Goal: Communication & Community: Ask a question

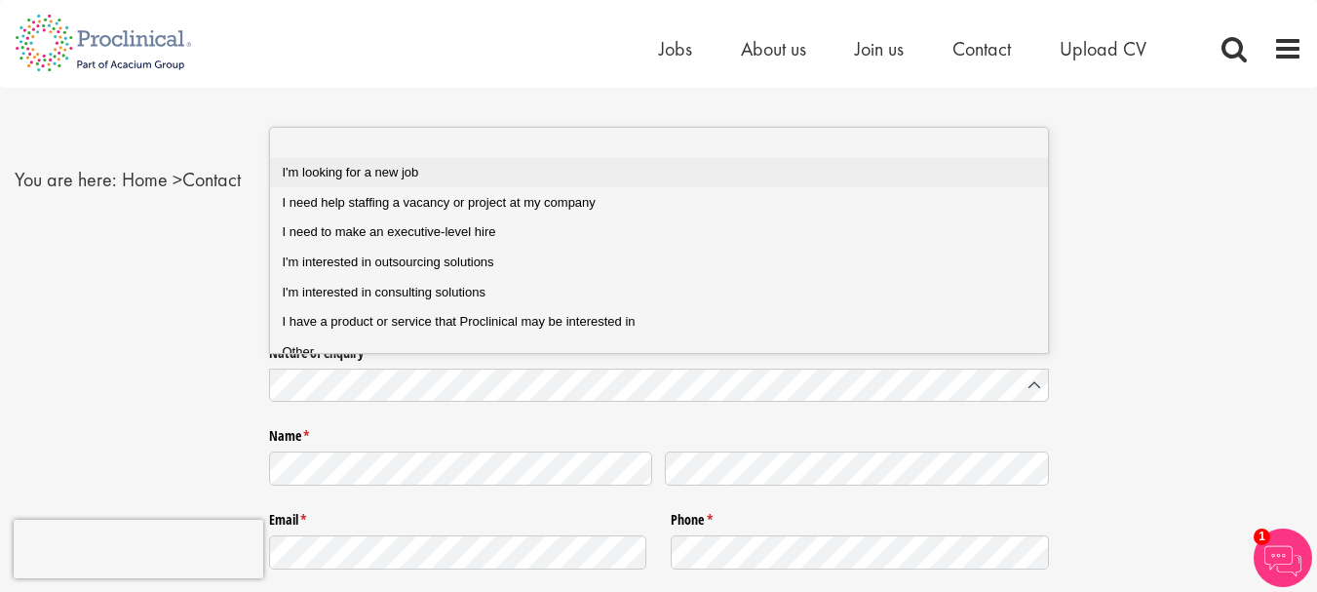
click at [450, 180] on div "I'm looking for a new job" at bounding box center [667, 173] width 768 height 18
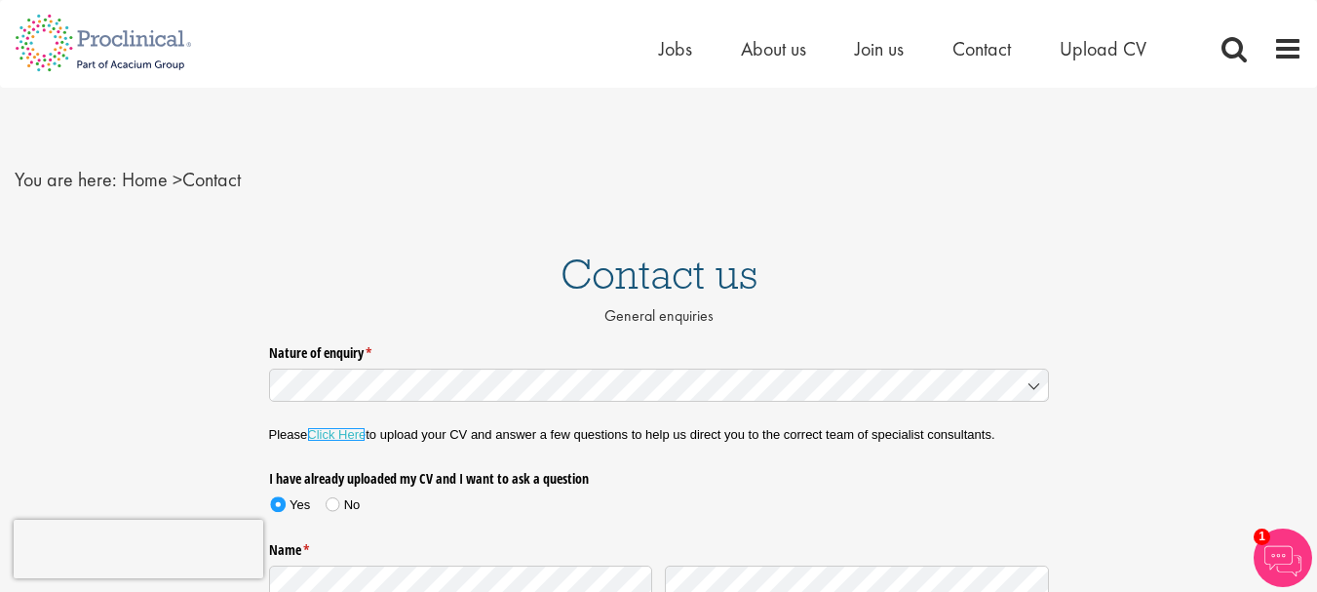
click at [316, 436] on link "Click Here" at bounding box center [336, 434] width 58 height 15
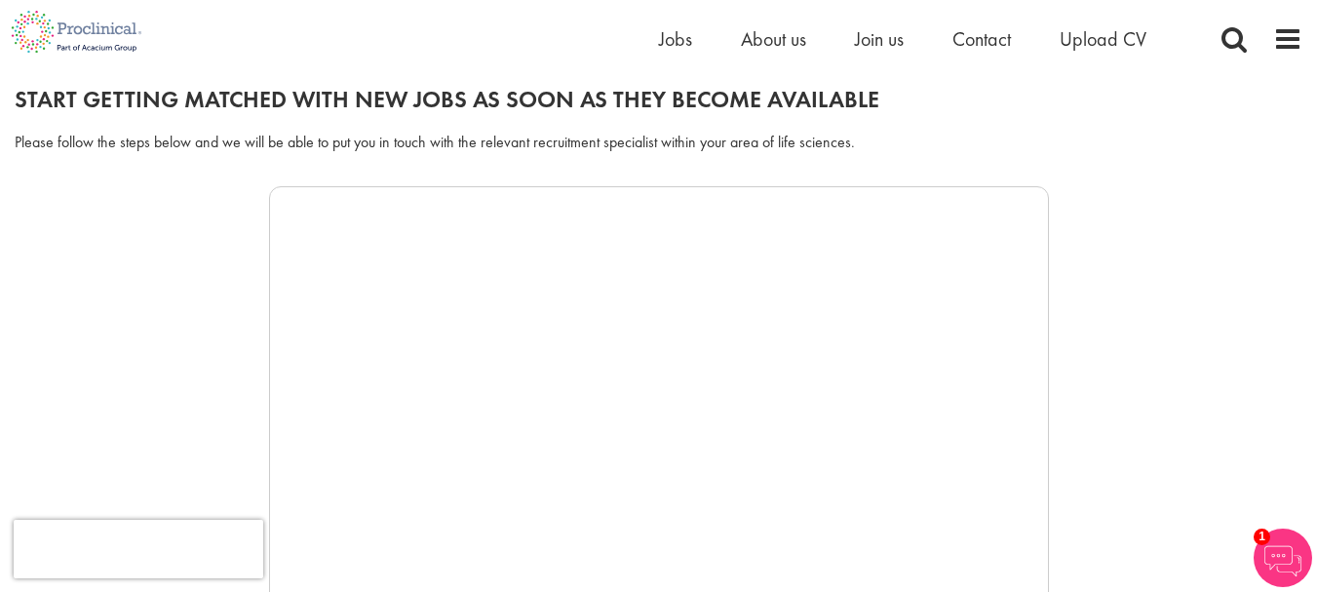
scroll to position [289, 0]
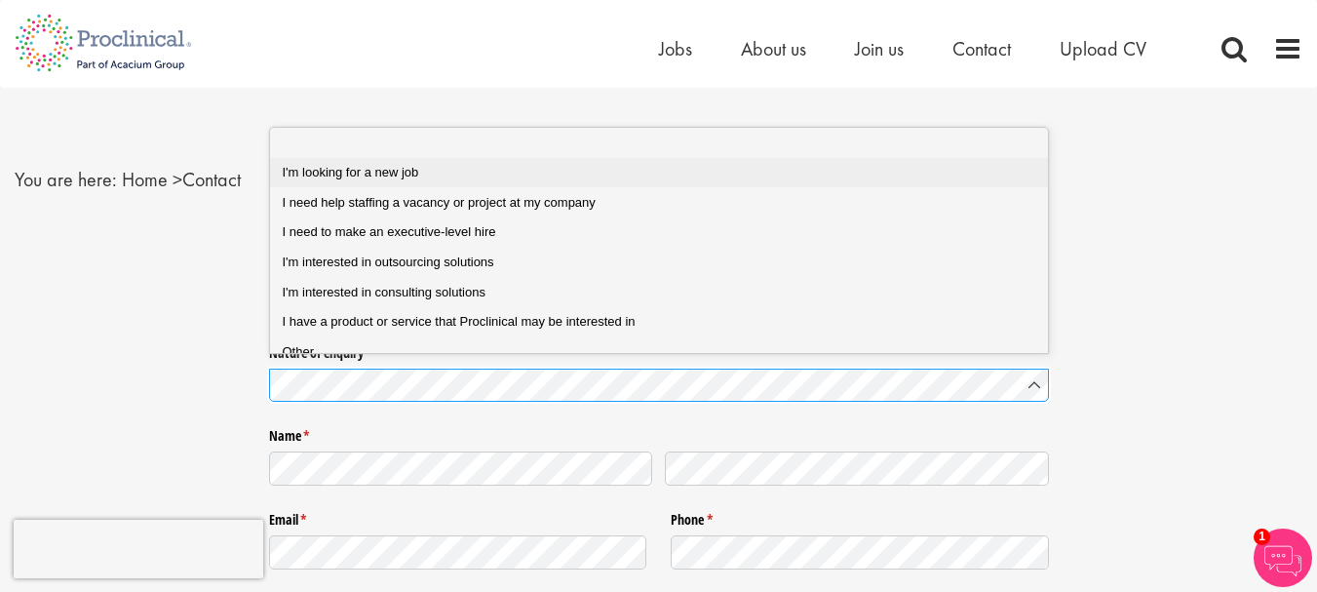
click at [448, 171] on div "I'm looking for a new job" at bounding box center [667, 173] width 768 height 18
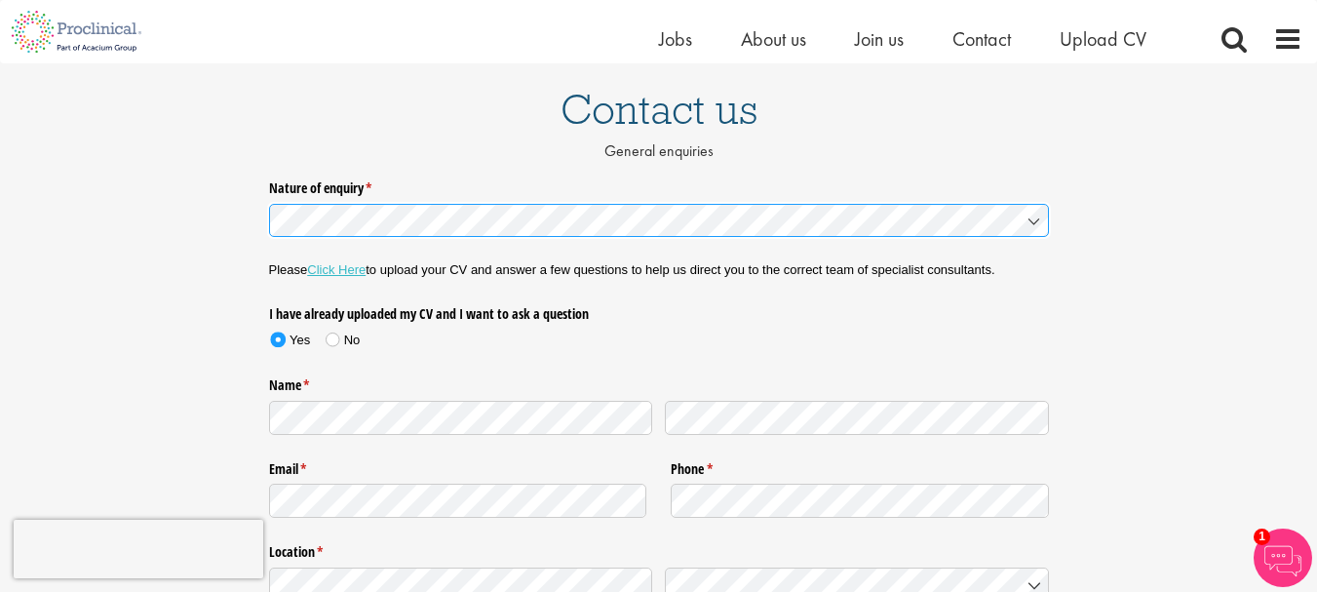
scroll to position [146, 0]
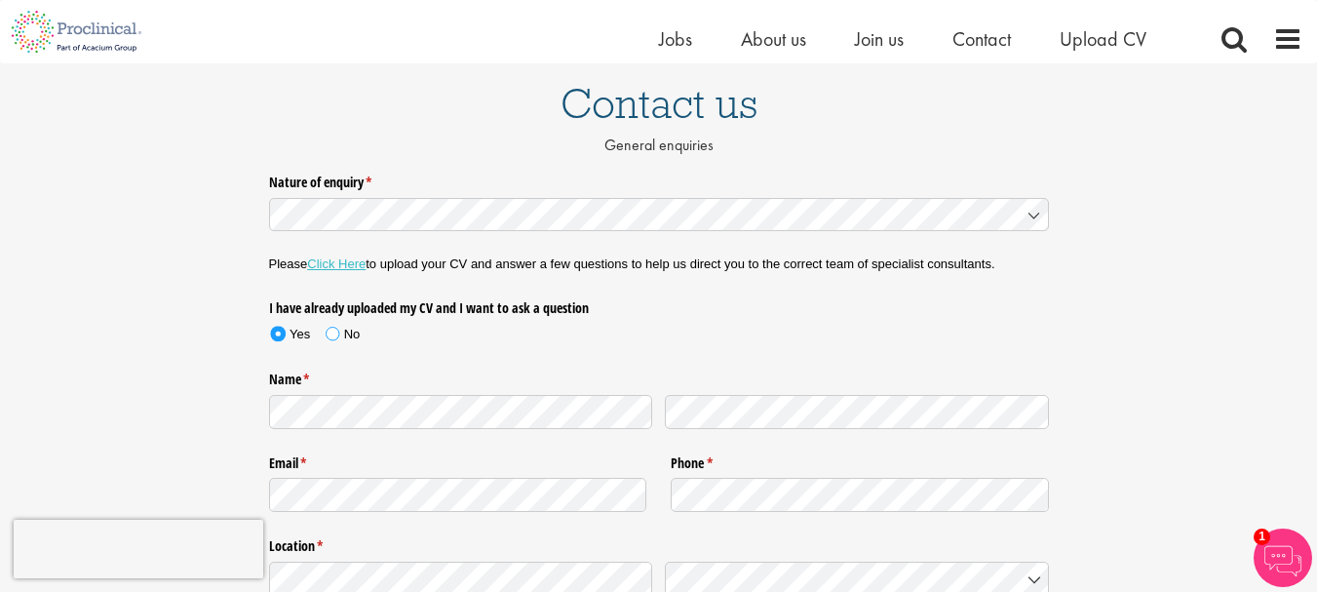
click at [341, 333] on span at bounding box center [333, 332] width 28 height 29
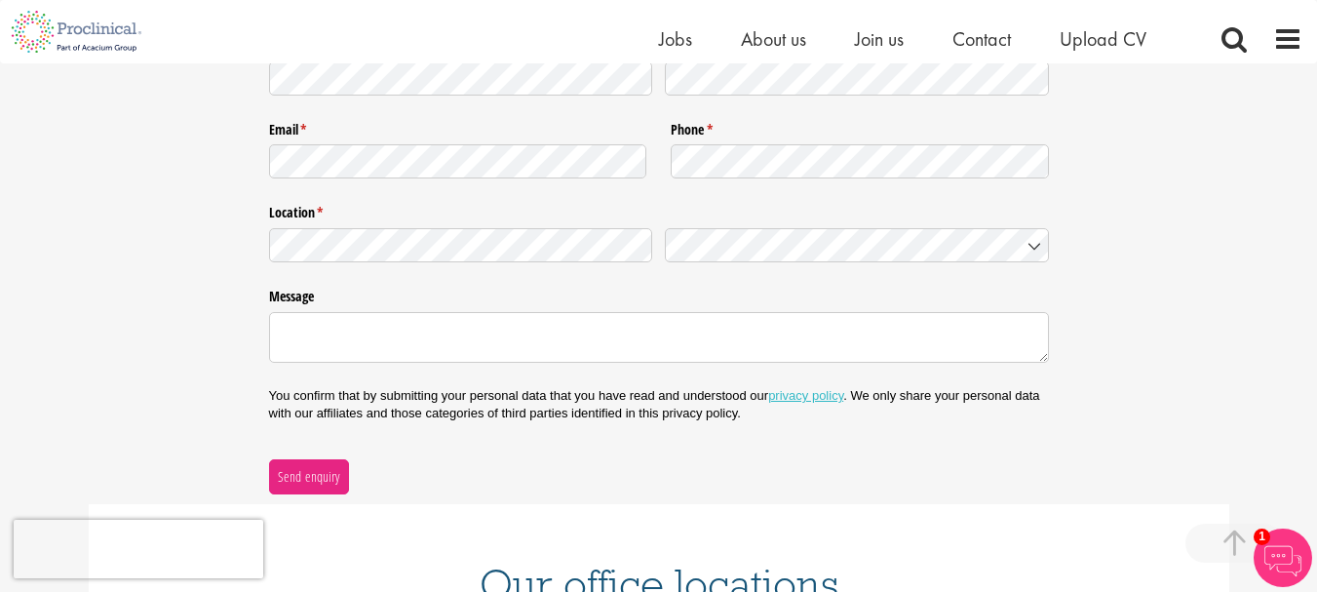
scroll to position [385, 0]
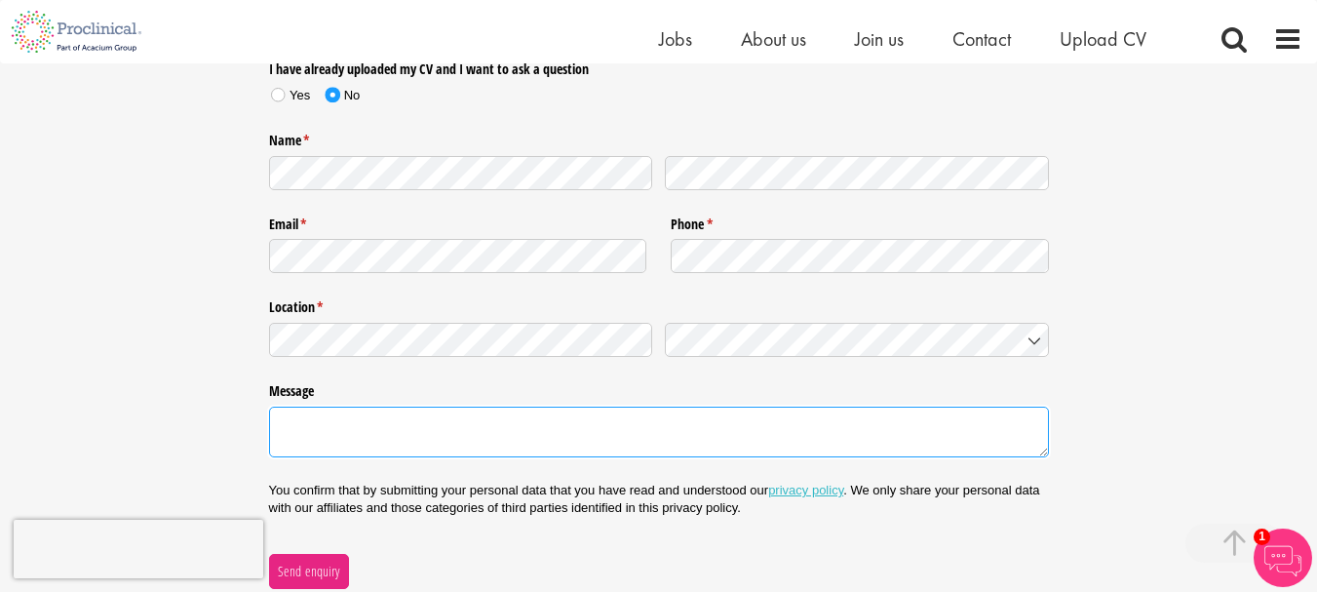
click at [529, 440] on textarea "Message" at bounding box center [659, 432] width 780 height 51
paste textarea "032138"
type textarea "032138"
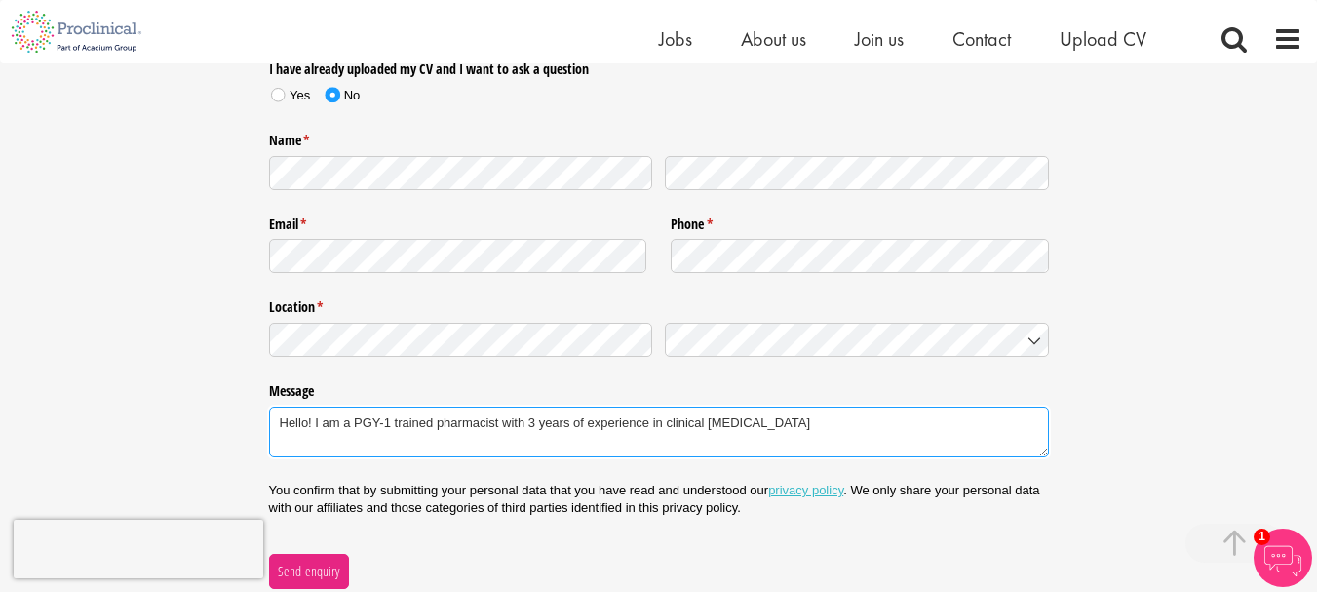
click at [646, 423] on textarea "Hello! I am a PGY-1 trained pharmacist with 3 years of experience in clinical p…" at bounding box center [659, 432] width 780 height 51
click at [914, 427] on textarea "Hello! I am a PGY-1 trained pharmacist with 3 years of experience with experien…" at bounding box center [659, 432] width 780 height 51
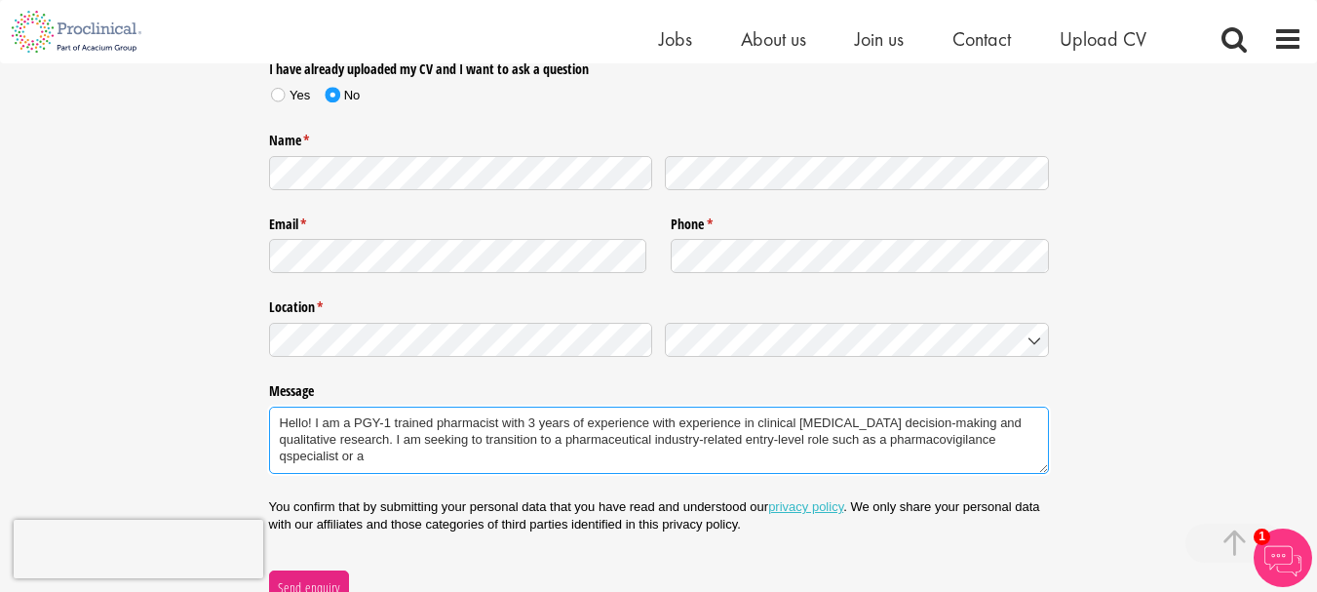
click at [302, 461] on textarea "Hello! I am a PGY-1 trained pharmacist with 3 years of experience with experien…" at bounding box center [659, 440] width 780 height 67
click at [283, 457] on textarea "Hello! I am a PGY-1 trained pharmacist with 3 years of experience with experien…" at bounding box center [659, 440] width 780 height 67
click at [459, 453] on textarea "Hello! I am a PGY-1 trained pharmacist with 3 years of experience with experien…" at bounding box center [659, 440] width 780 height 67
click at [623, 420] on textarea "Hello! I am a PGY-1 trained pharmacist with 3 years of experience with experien…" at bounding box center [659, 440] width 780 height 67
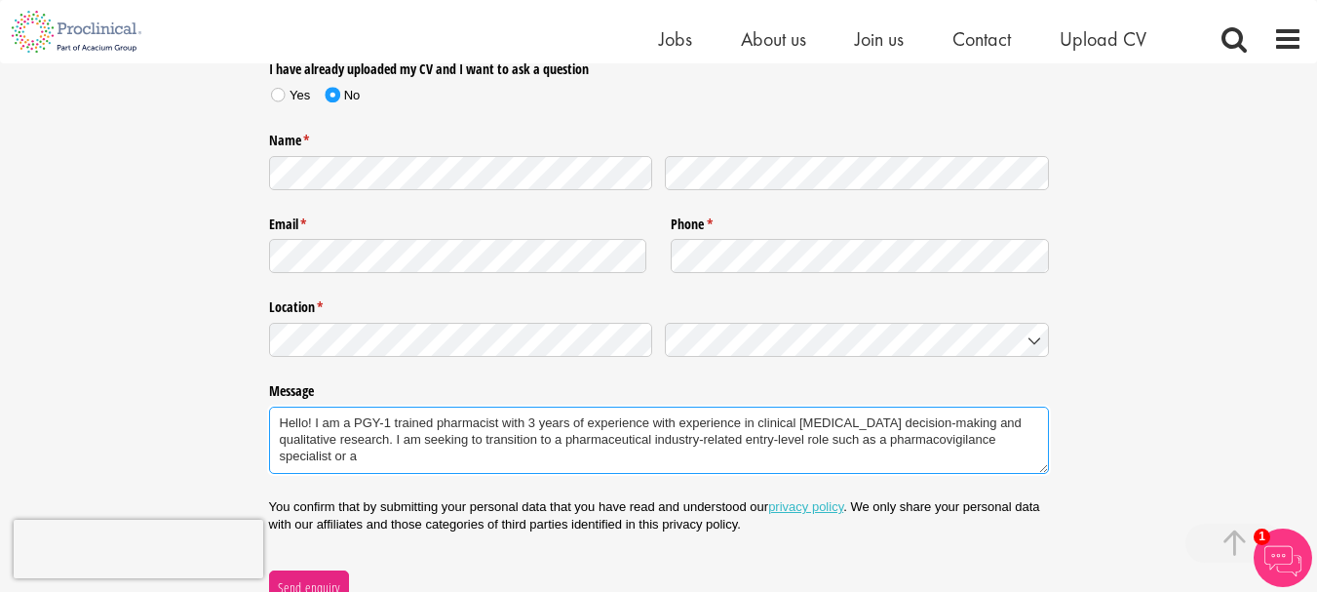
click at [406, 454] on textarea "Hello! I am a PGY-1 trained pharmacist with 3 years of experience with experien…" at bounding box center [659, 440] width 780 height 67
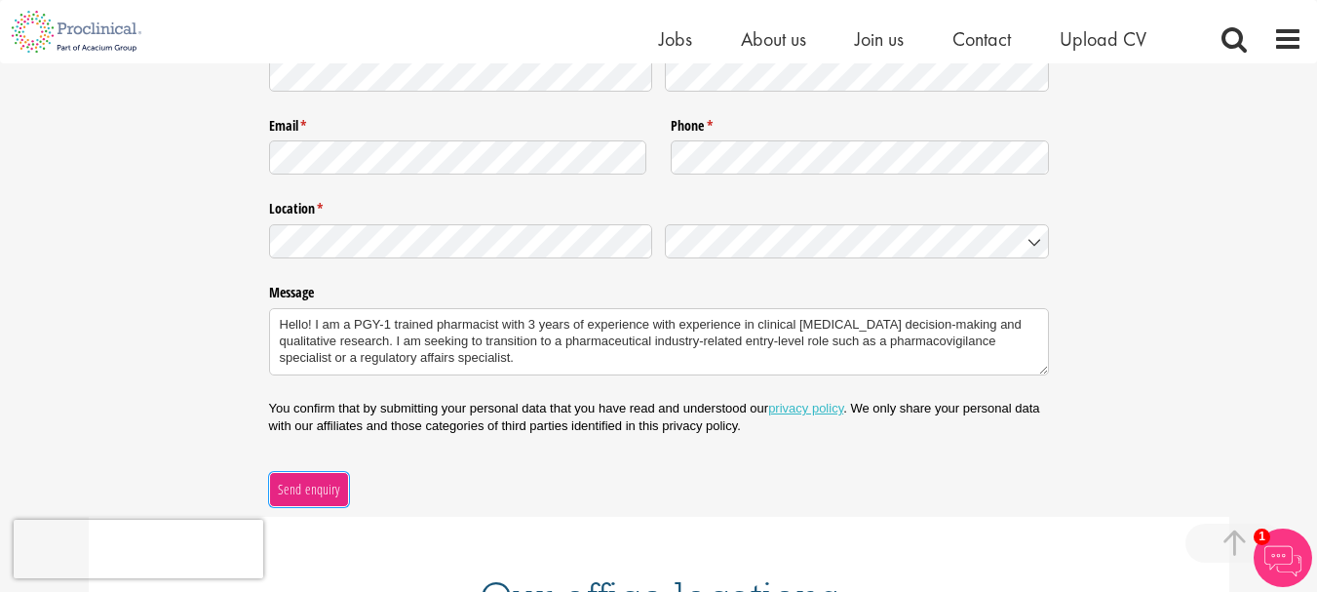
type textarea "Hello! I am a PGY-1 trained pharmacist with 3 years of experience with experien…"
click at [311, 483] on span "Send enquiry" at bounding box center [308, 489] width 63 height 21
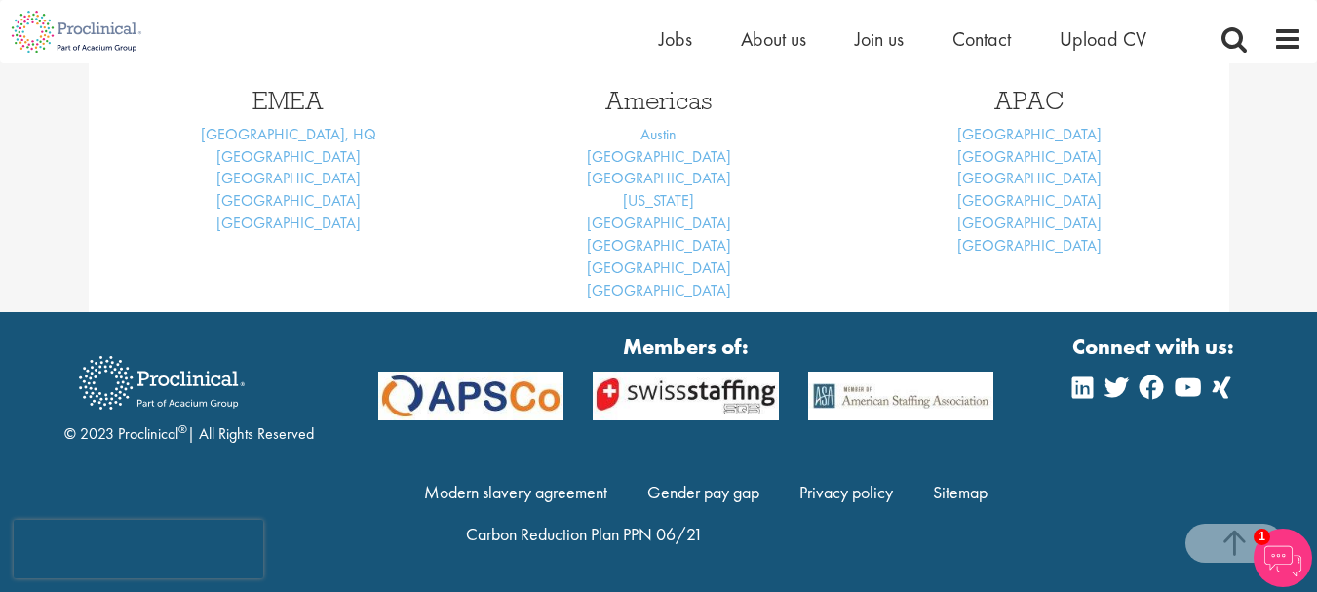
scroll to position [312, 0]
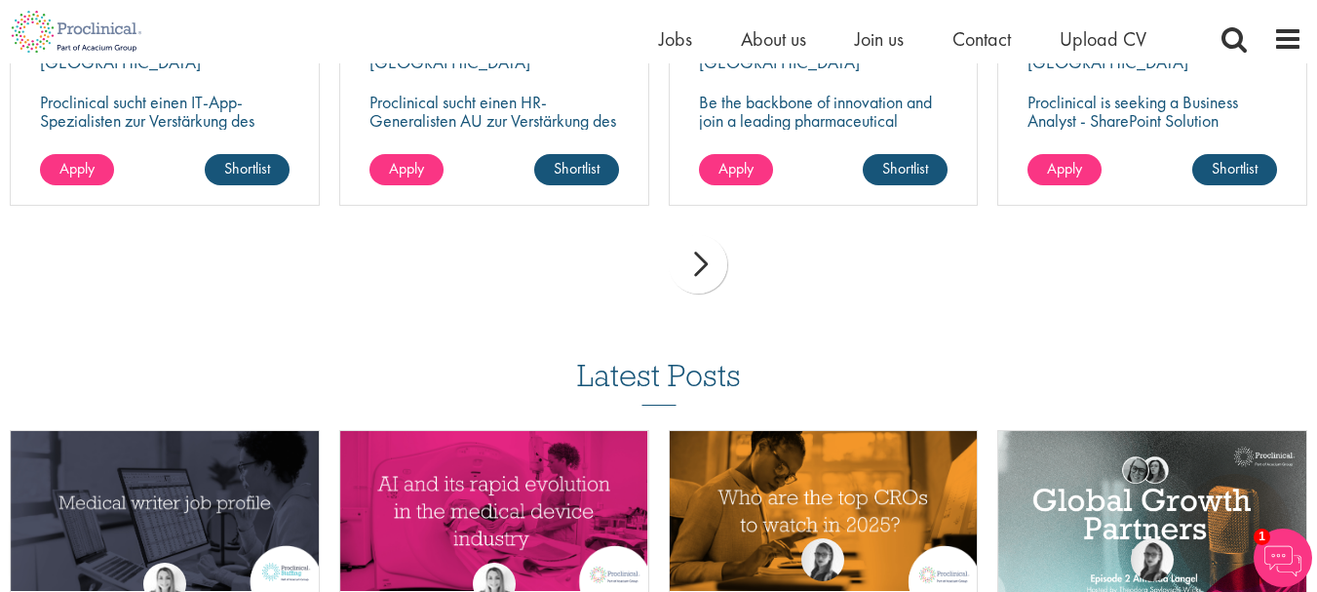
scroll to position [622, 0]
